Goal: Transaction & Acquisition: Subscribe to service/newsletter

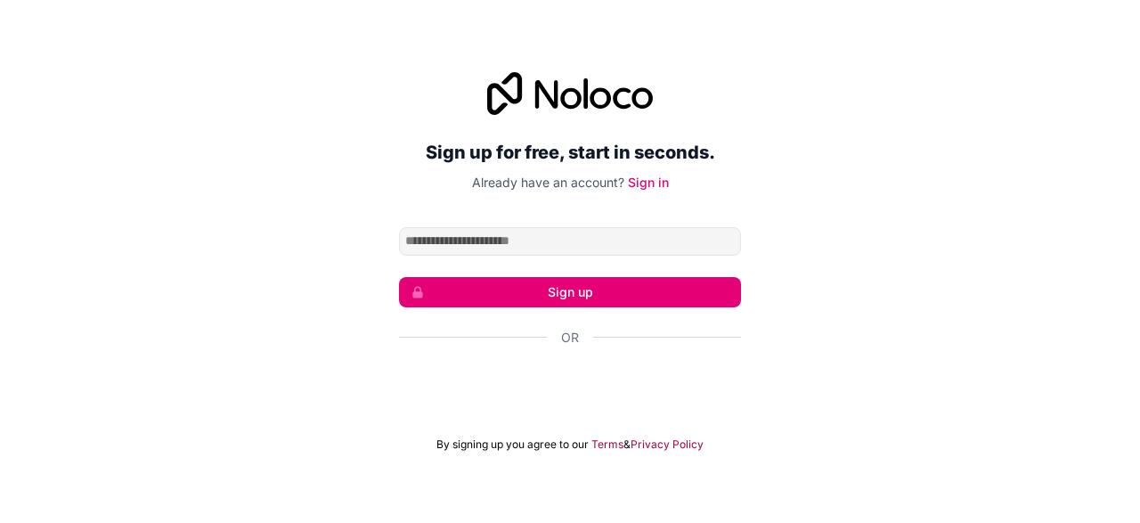
click at [712, 236] on input "Email address" at bounding box center [570, 241] width 342 height 28
click at [780, 118] on div "Sign up for free, start in seconds. Already have an account? Sign in Sign up Or…" at bounding box center [570, 261] width 1140 height 429
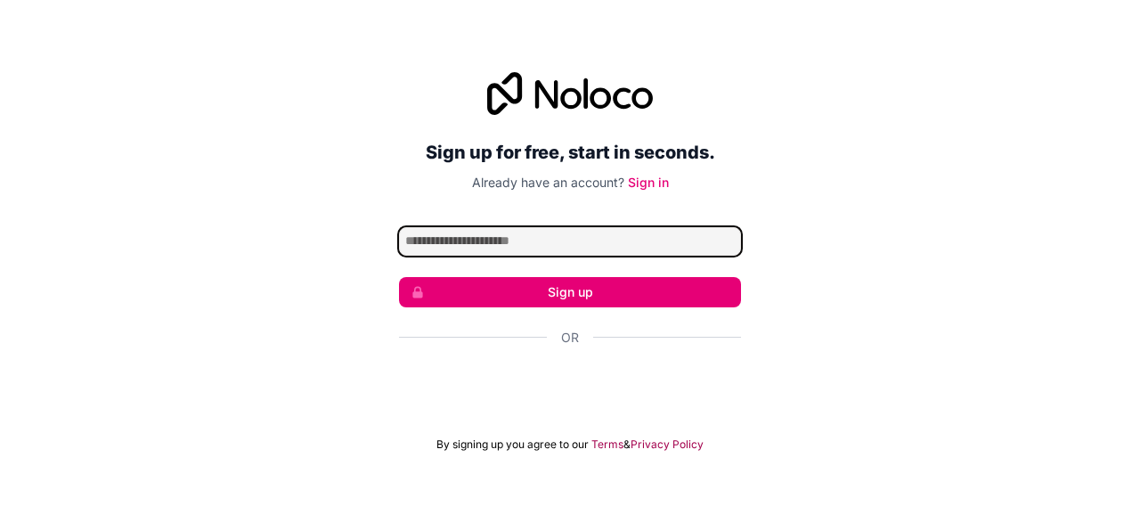
click at [630, 248] on input "Email address" at bounding box center [570, 241] width 342 height 28
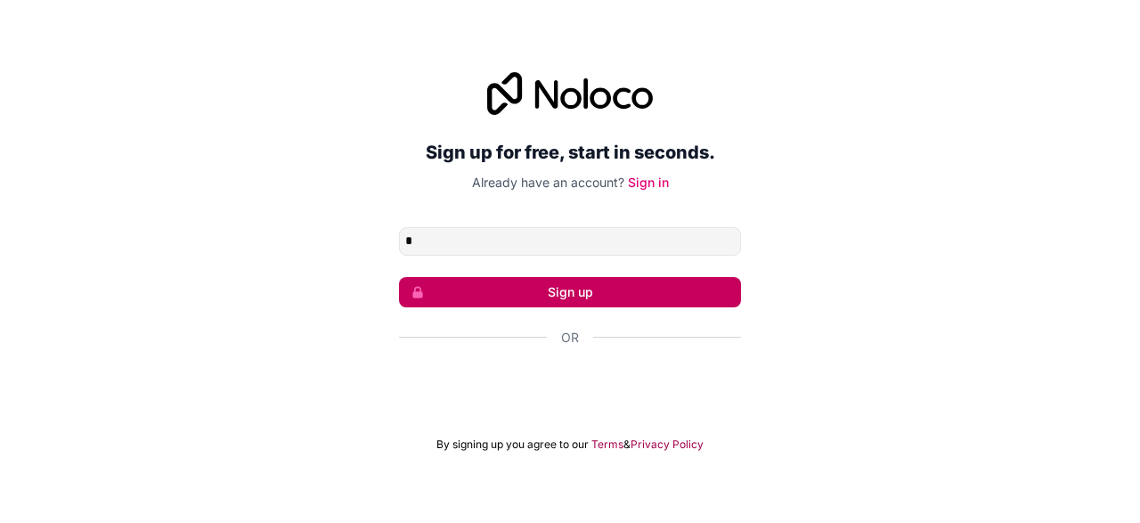
click at [606, 292] on button "Sign up" at bounding box center [570, 292] width 342 height 30
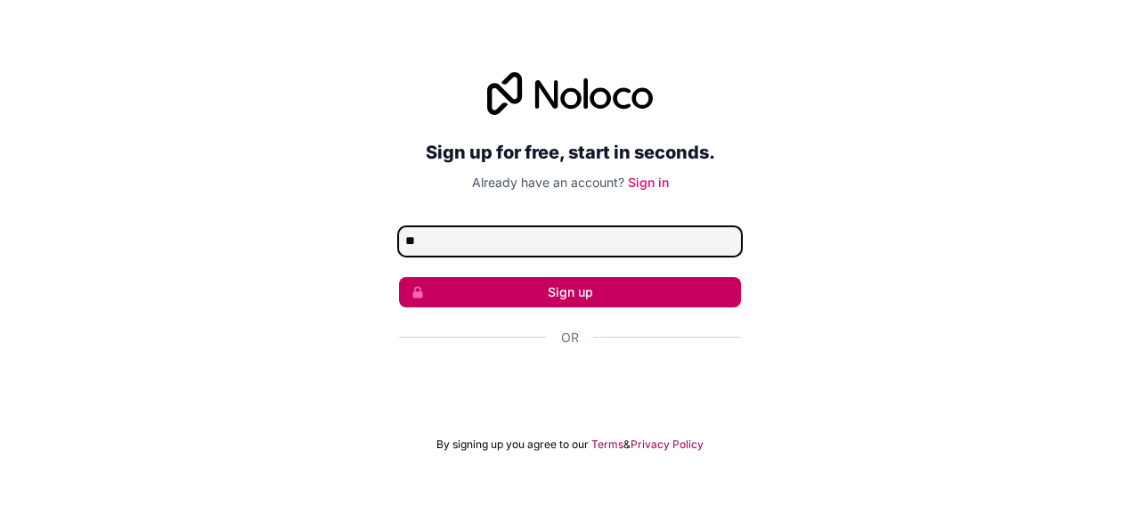
type input "*"
type input "****"
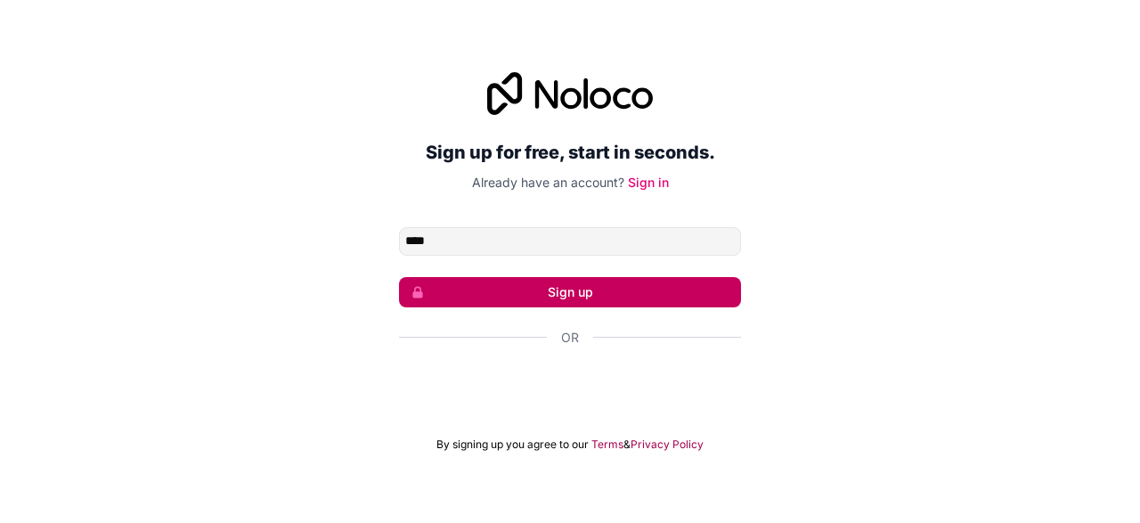
click at [598, 297] on button "Sign up" at bounding box center [570, 292] width 342 height 30
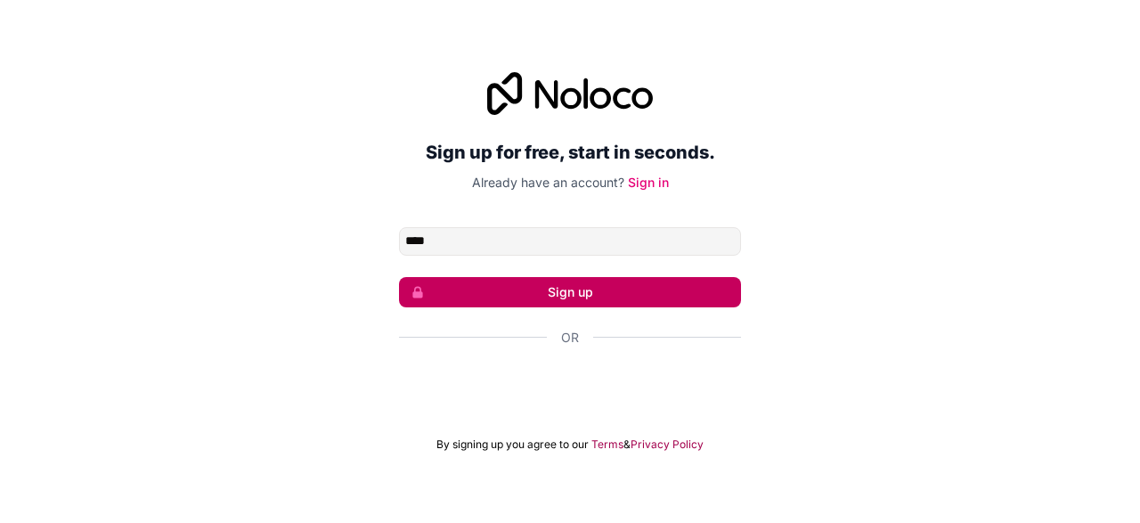
click at [598, 297] on button "Sign up" at bounding box center [570, 292] width 342 height 30
